Goal: Information Seeking & Learning: Learn about a topic

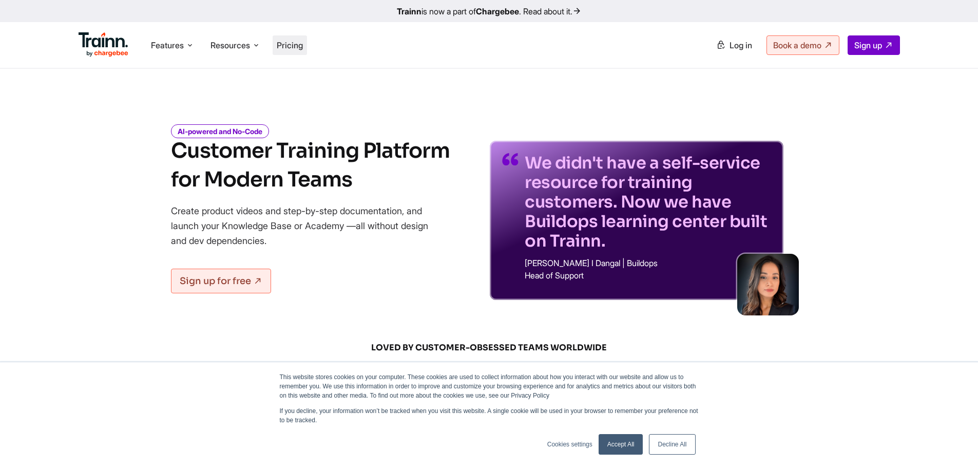
click at [295, 46] on span "Pricing" at bounding box center [290, 45] width 26 height 10
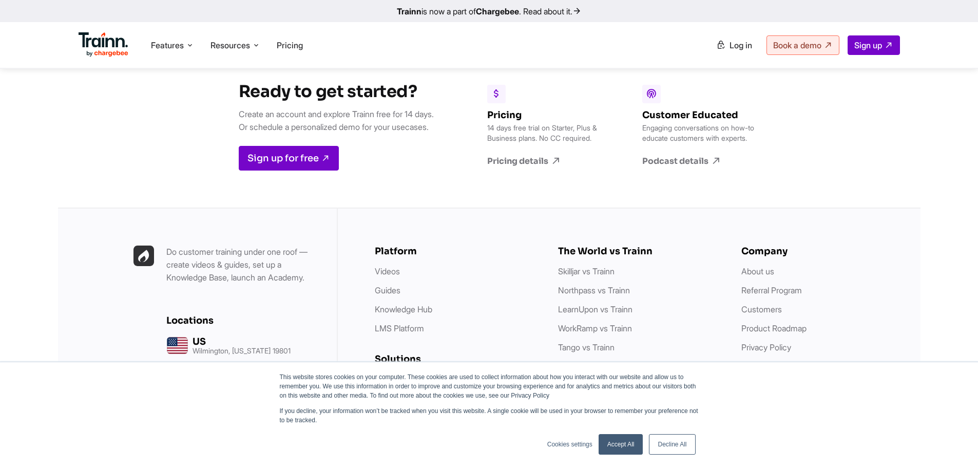
scroll to position [3024, 0]
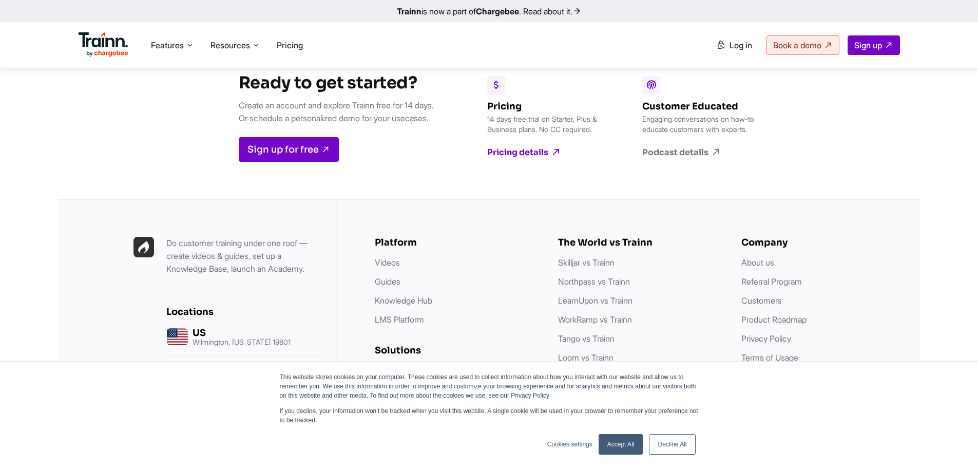
click at [543, 158] on link "Pricing details" at bounding box center [546, 152] width 118 height 11
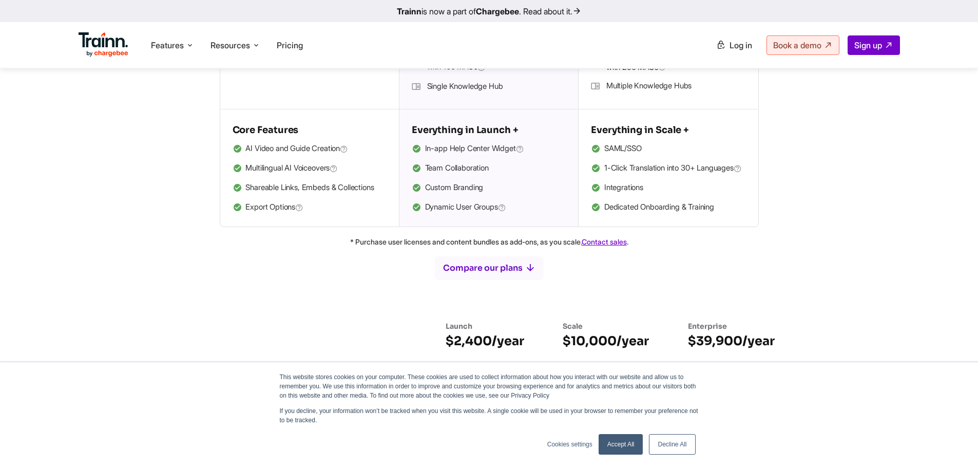
scroll to position [514, 0]
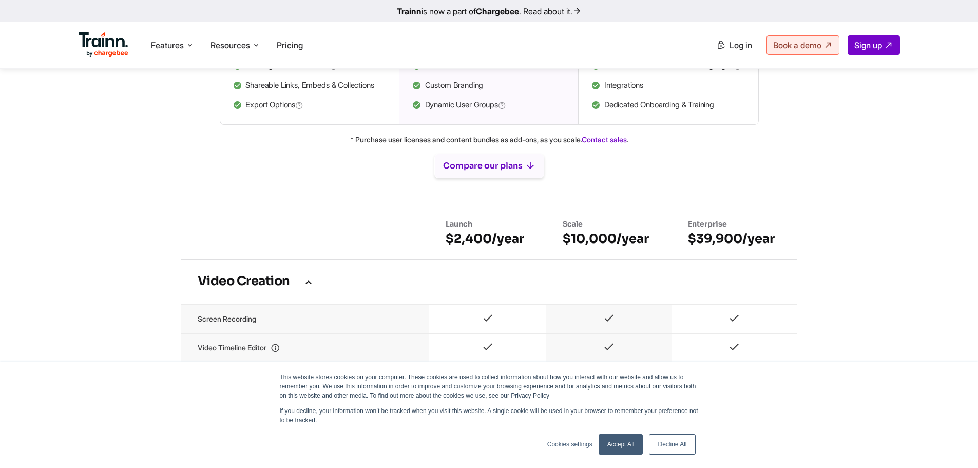
click at [518, 178] on button "Compare our plans" at bounding box center [490, 166] width 110 height 25
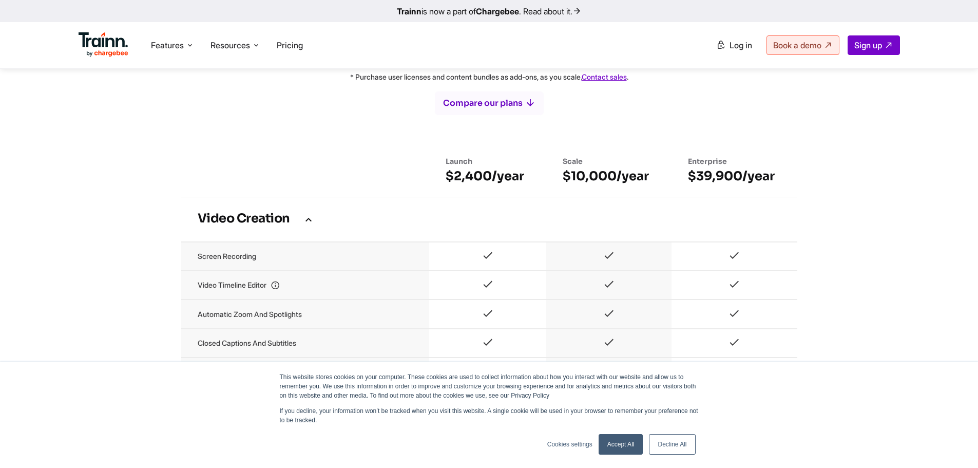
scroll to position [467, 0]
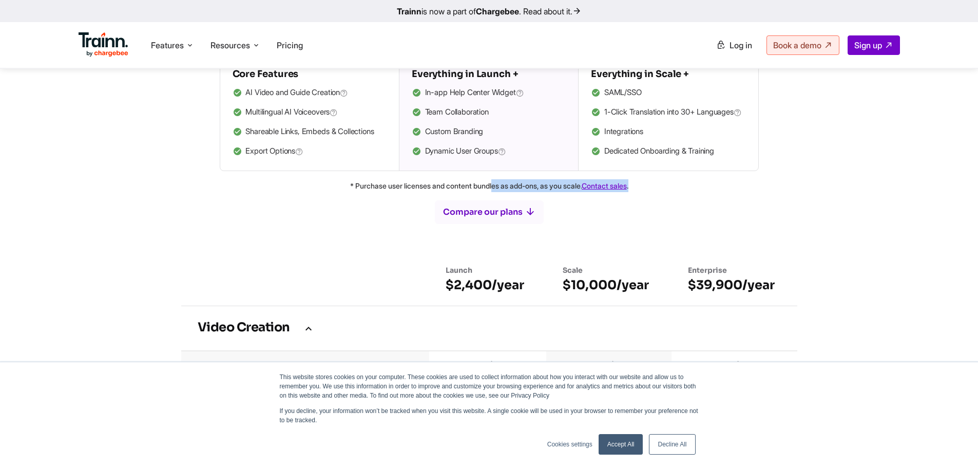
drag, startPoint x: 382, startPoint y: 203, endPoint x: 494, endPoint y: 203, distance: 111.5
click at [494, 192] on p "* Purchase user licenses and content bundles as add-ons, as you scale. Contact …" at bounding box center [490, 185] width 740 height 13
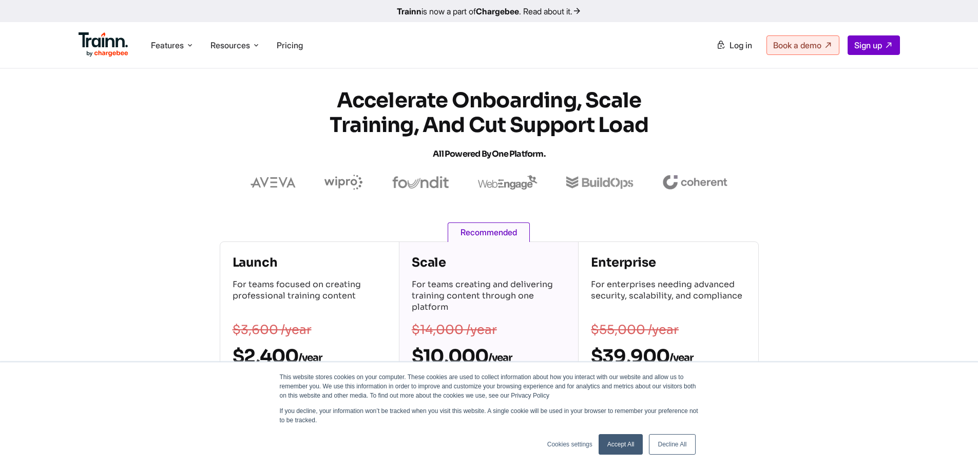
scroll to position [0, 0]
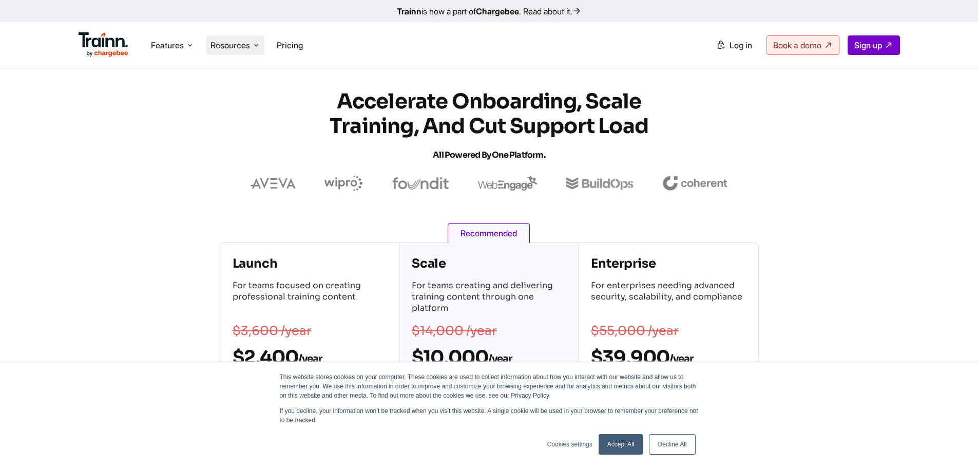
click at [256, 52] on li "Resources Resources Trainn Help Center Help videos to get you started. Trainn B…" at bounding box center [235, 45] width 58 height 20
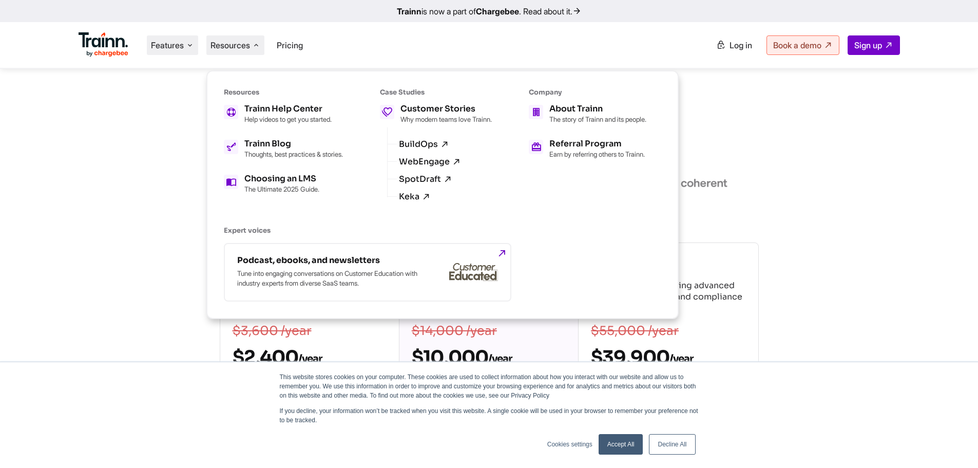
click at [174, 46] on span "Features" at bounding box center [167, 45] width 33 height 11
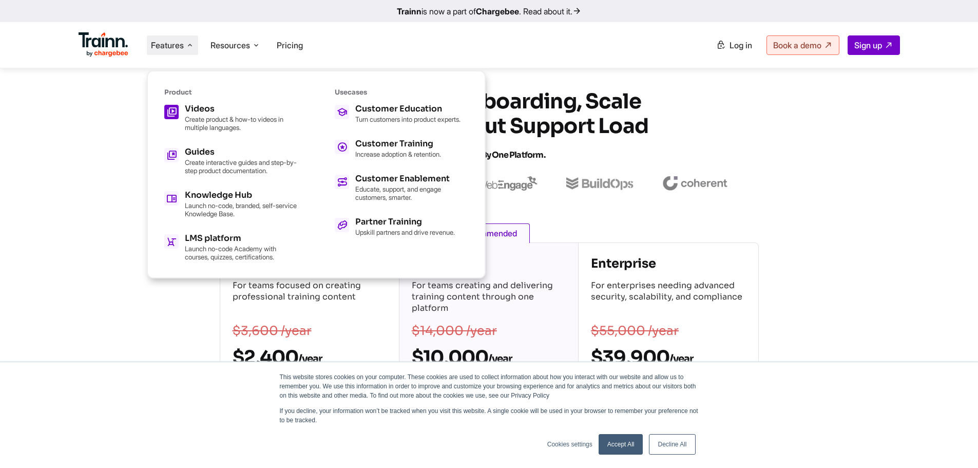
click at [265, 118] on p "Create product & how-to videos in multiple languages." at bounding box center [241, 123] width 113 height 16
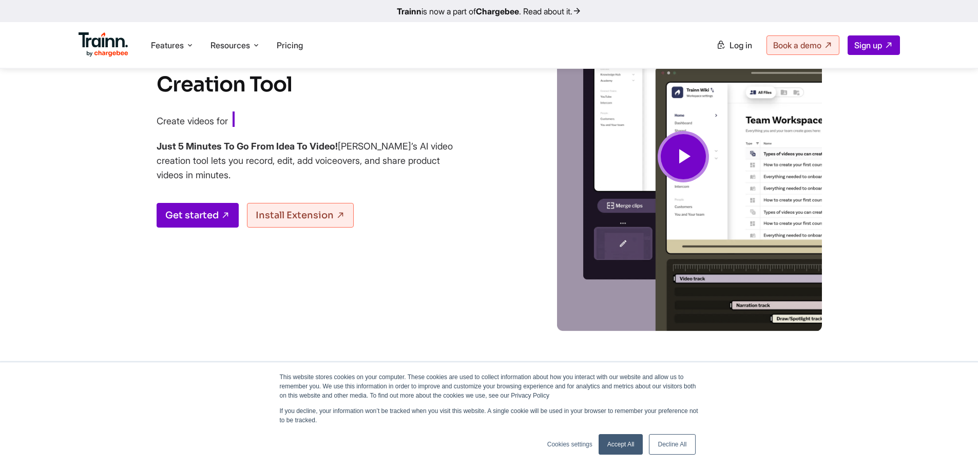
scroll to position [103, 0]
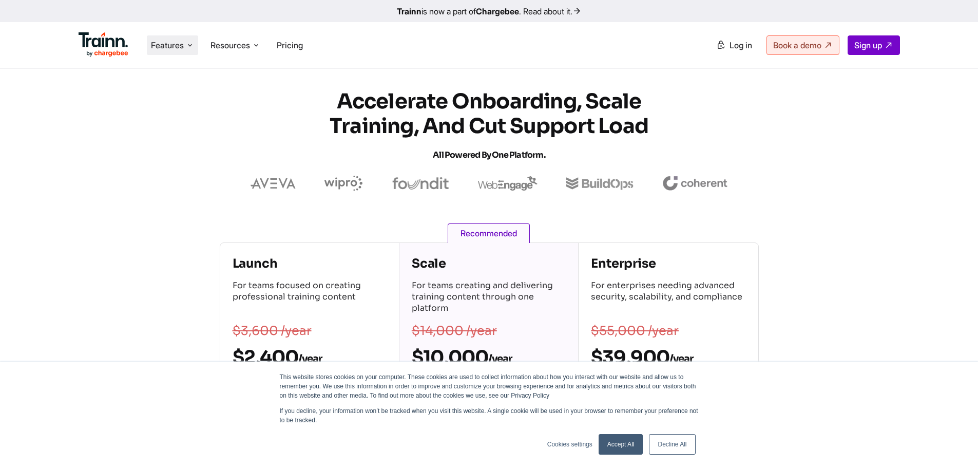
click at [166, 45] on span "Features" at bounding box center [167, 45] width 33 height 11
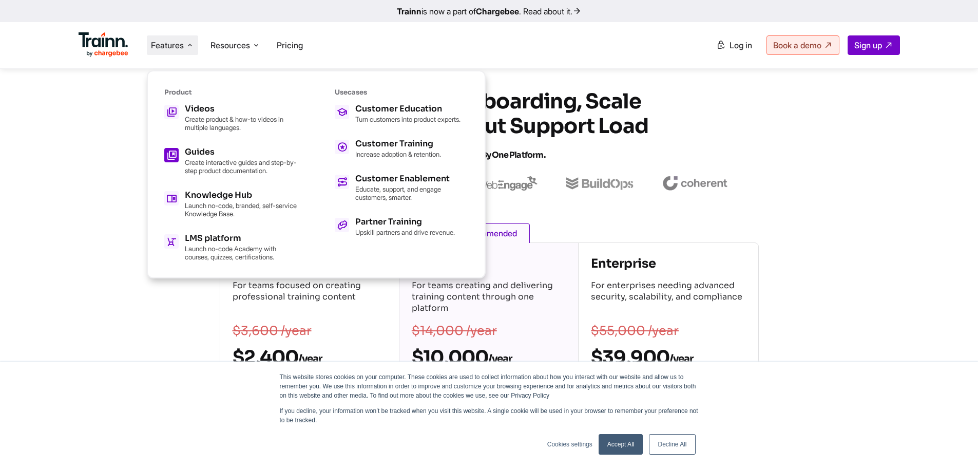
click at [252, 162] on p "Create interactive guides and step-by-step product documentation." at bounding box center [241, 166] width 113 height 16
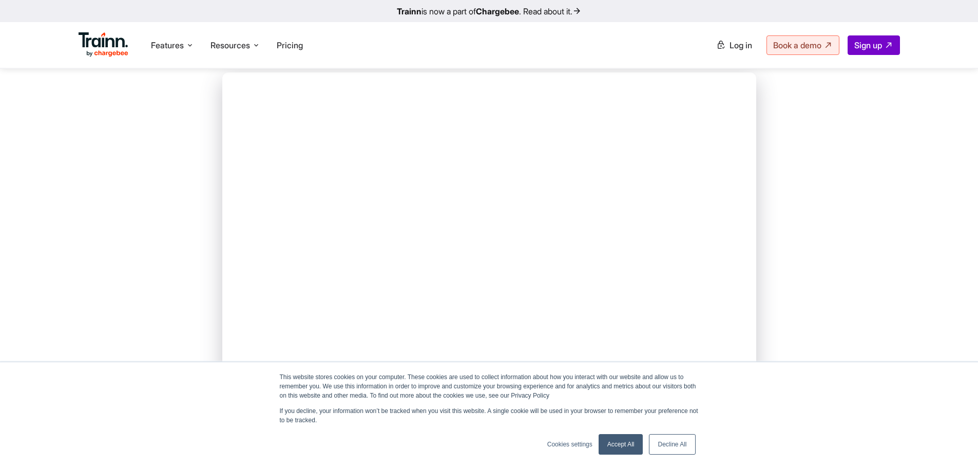
scroll to position [308, 0]
